Goal: Task Accomplishment & Management: Complete application form

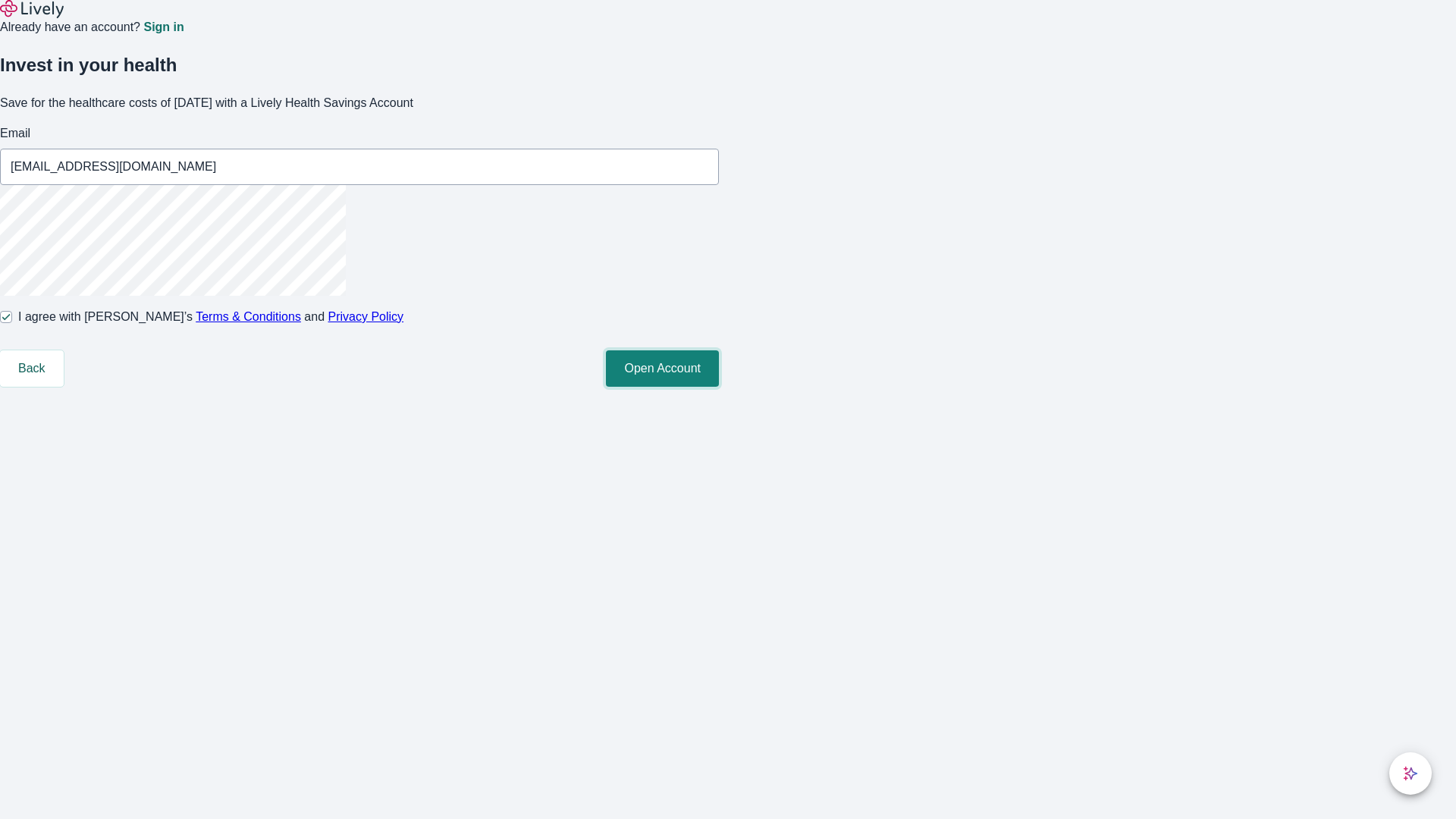
click at [719, 387] on button "Open Account" at bounding box center [662, 369] width 113 height 36
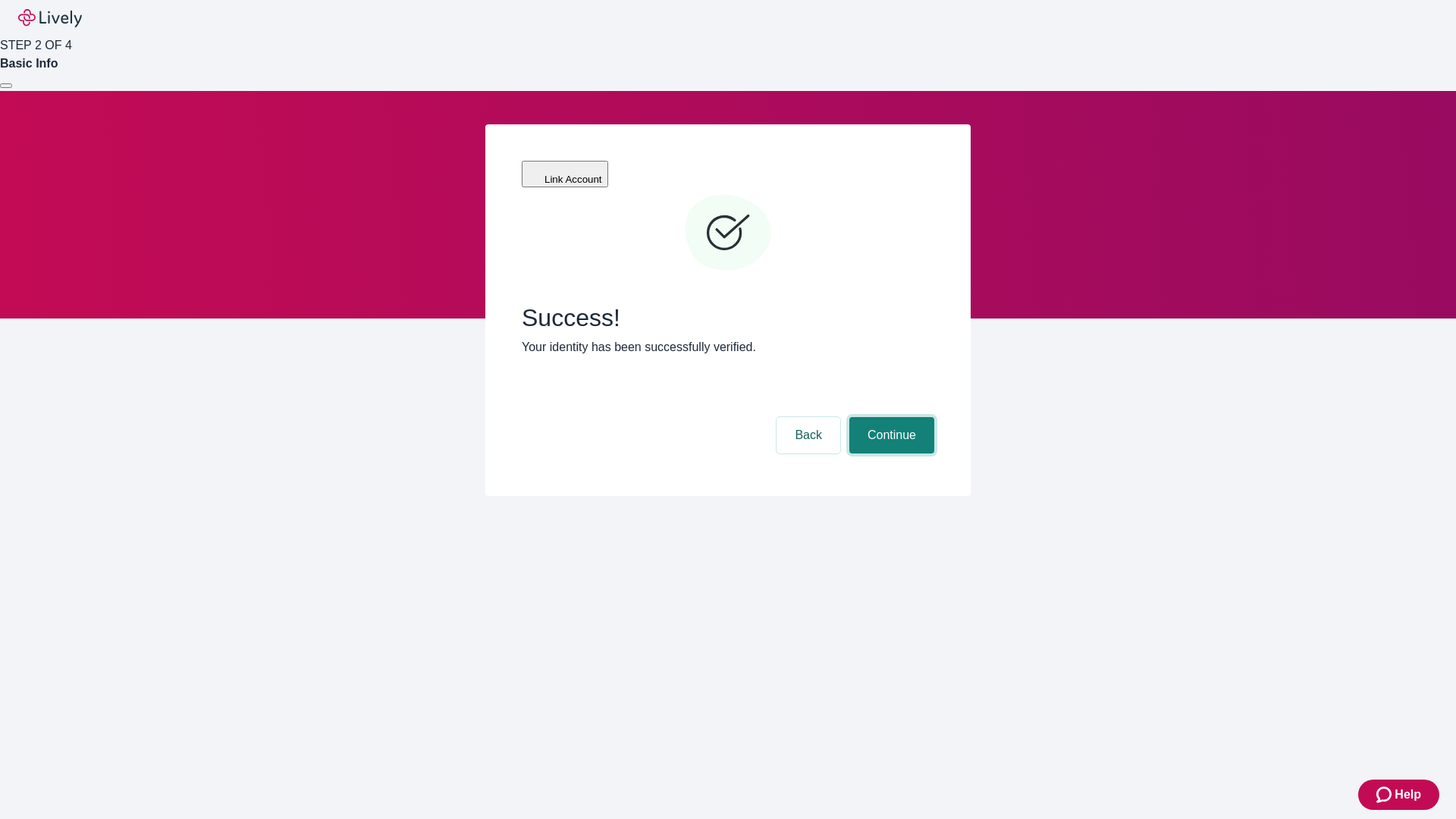
click at [889, 417] on button "Continue" at bounding box center [892, 435] width 85 height 36
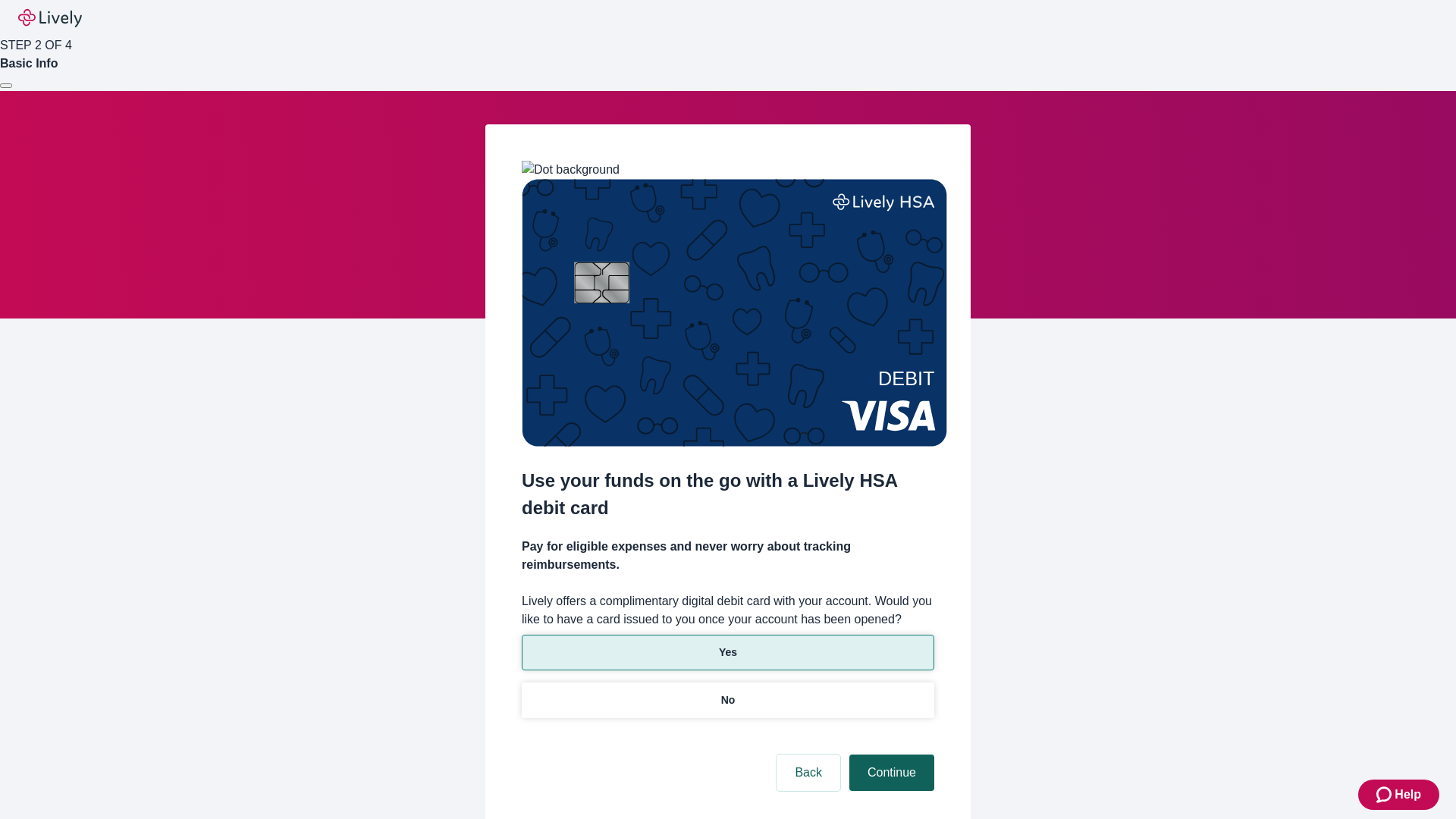
click at [727, 693] on p "No" at bounding box center [729, 700] width 15 height 16
click at [889, 754] on button "Continue" at bounding box center [892, 772] width 85 height 36
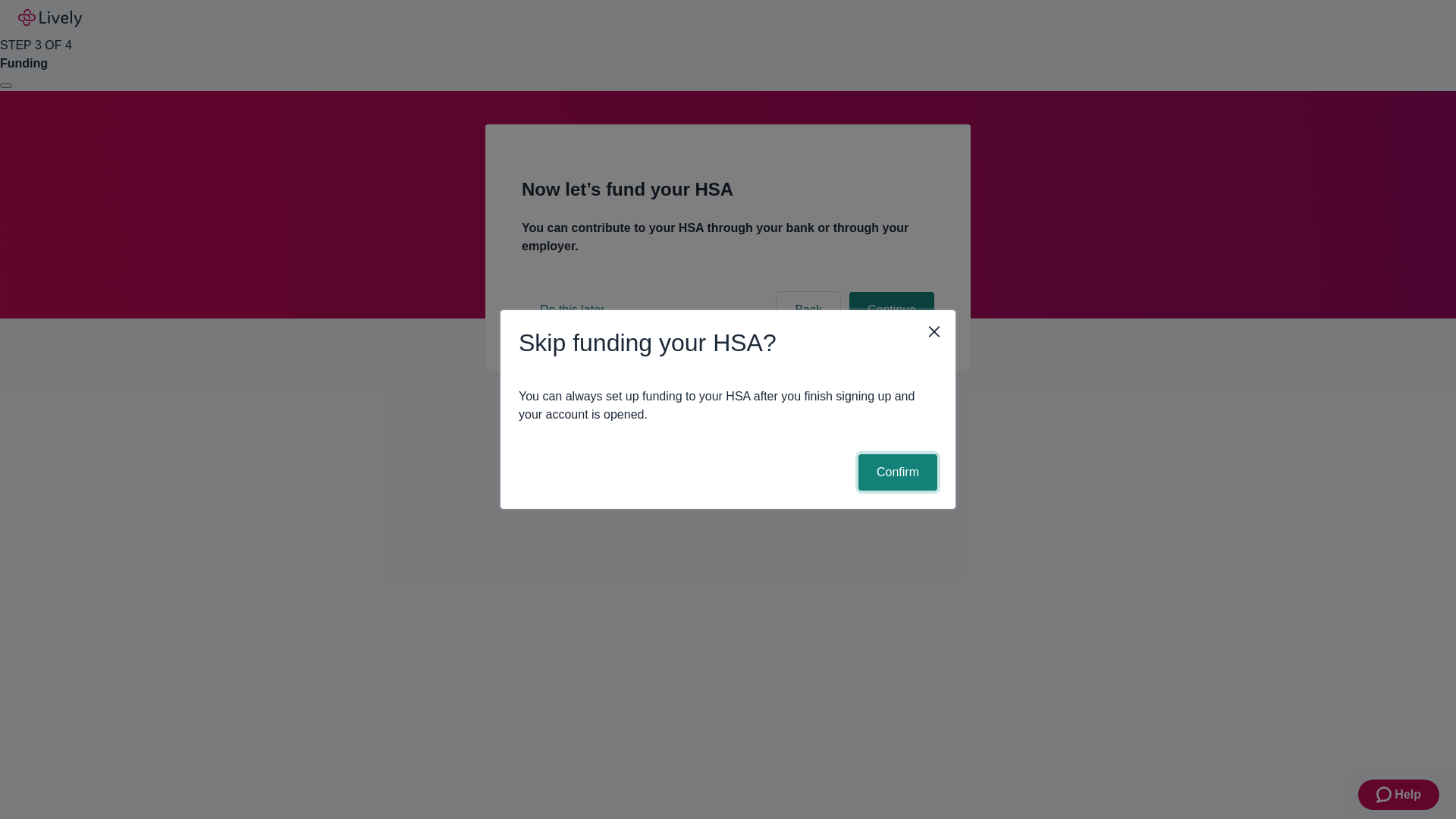
click at [896, 473] on button "Confirm" at bounding box center [898, 473] width 79 height 36
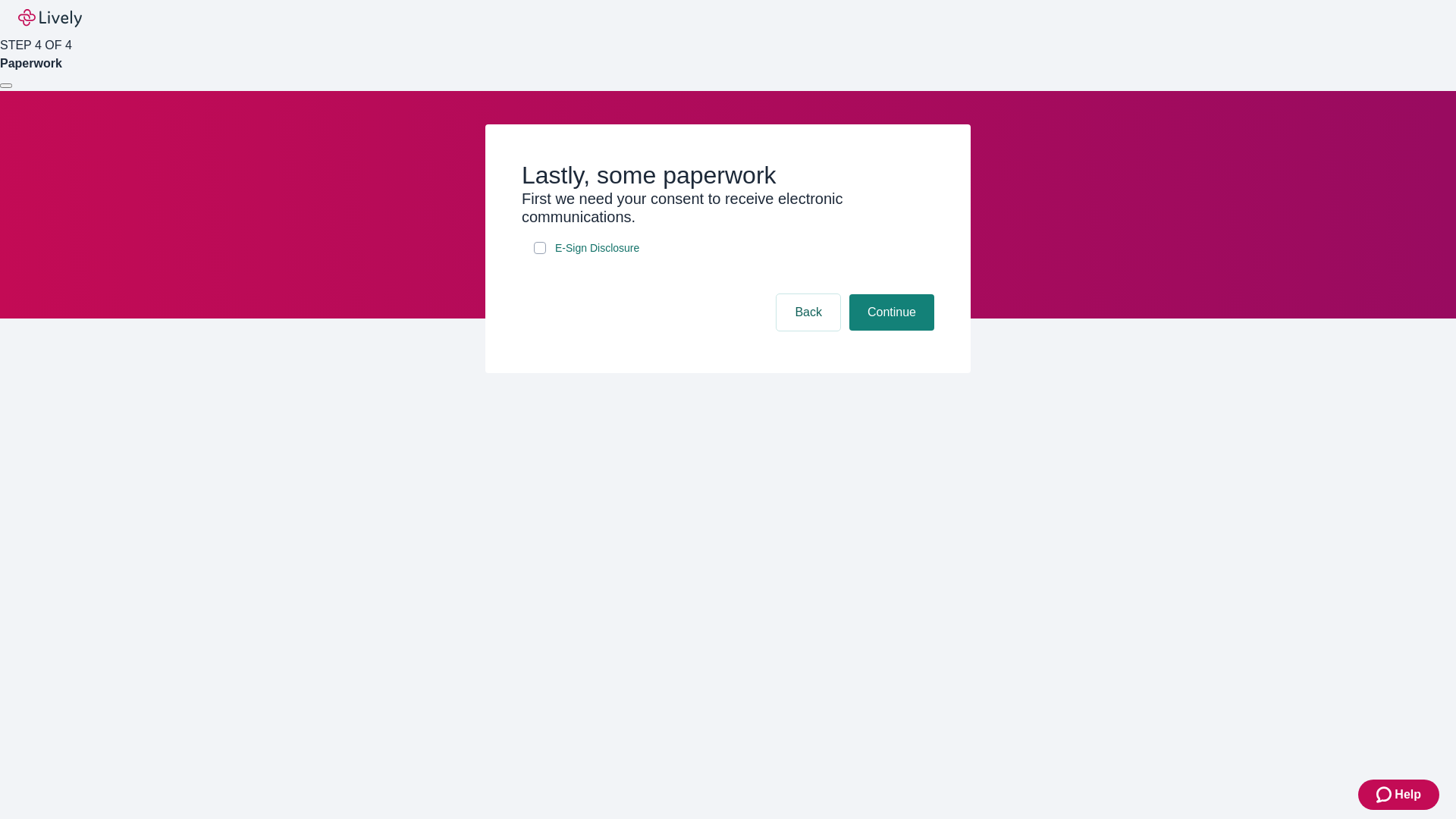
click at [540, 254] on input "E-Sign Disclosure" at bounding box center [540, 247] width 12 height 12
checkbox input "true"
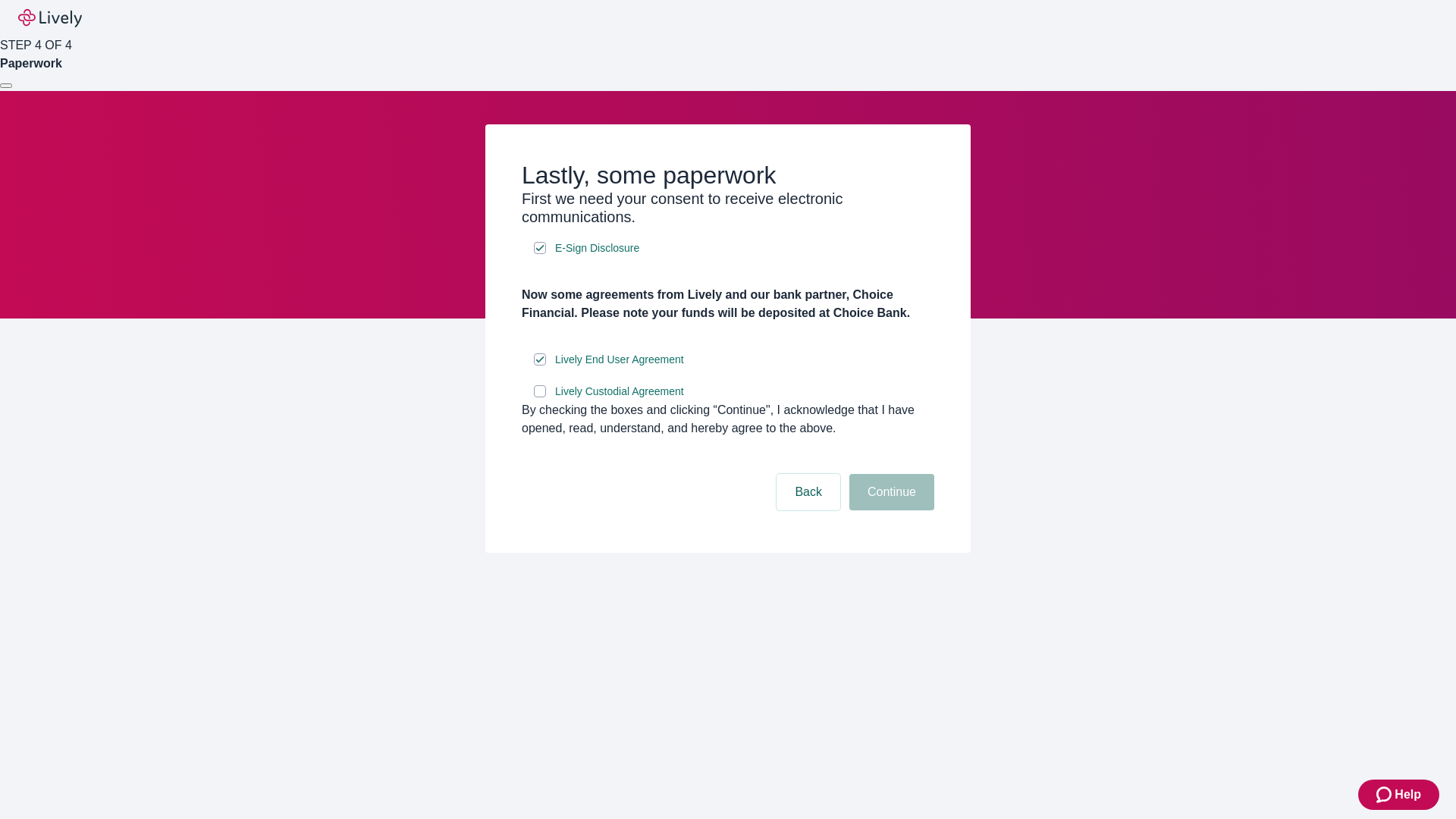
click at [540, 397] on input "Lively Custodial Agreement" at bounding box center [540, 391] width 12 height 12
checkbox input "true"
click at [889, 510] on button "Continue" at bounding box center [892, 492] width 85 height 36
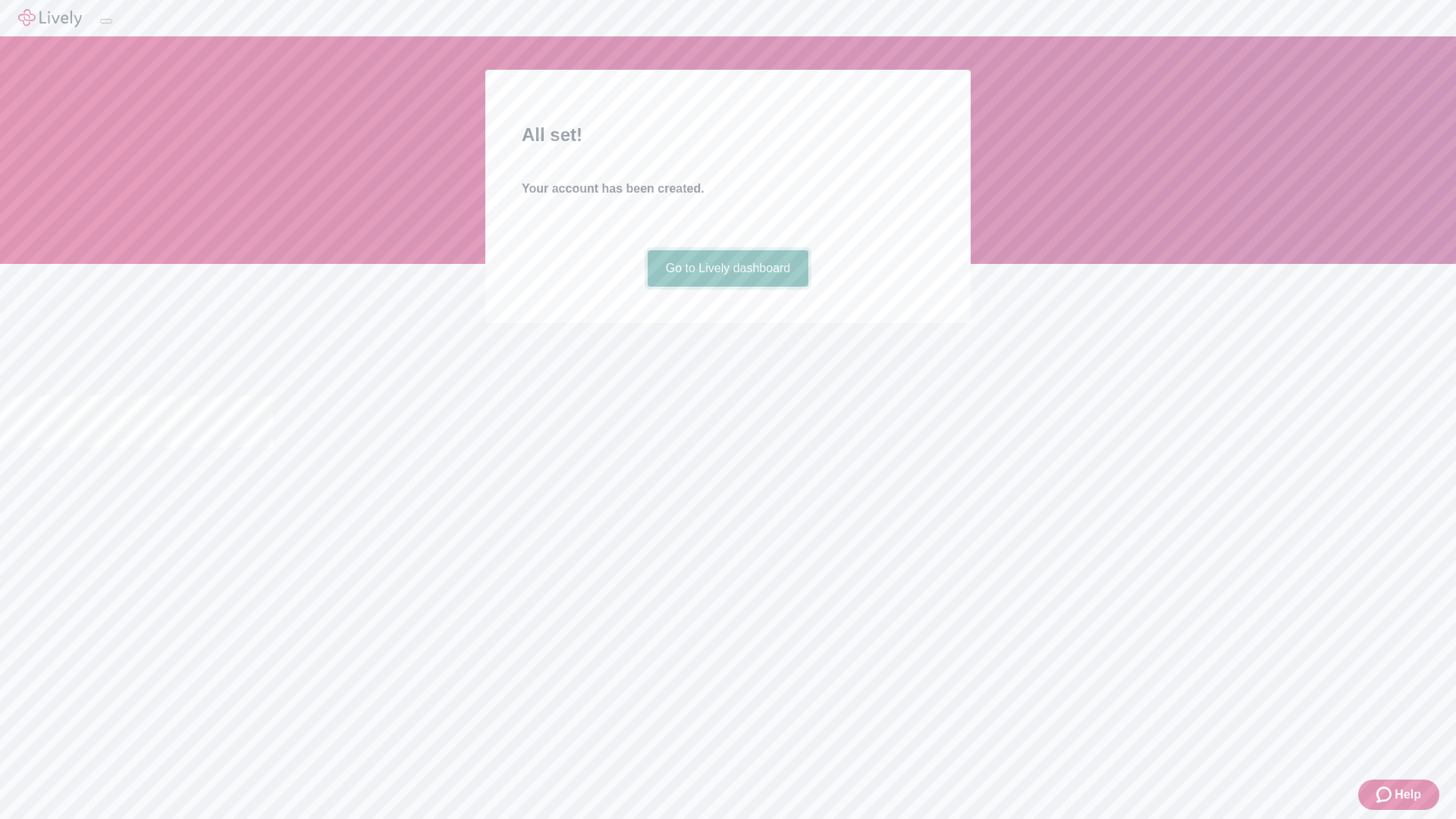
click at [727, 287] on link "Go to Lively dashboard" at bounding box center [728, 269] width 161 height 36
